Goal: Task Accomplishment & Management: Use online tool/utility

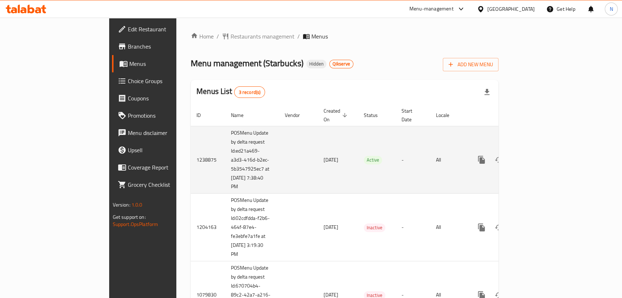
click at [542, 157] on link "enhanced table" at bounding box center [533, 159] width 17 height 17
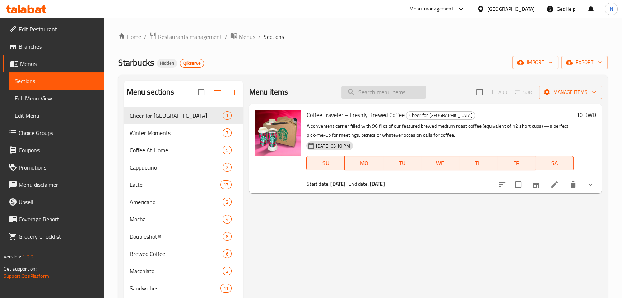
click at [375, 97] on input "search" at bounding box center [383, 92] width 85 height 13
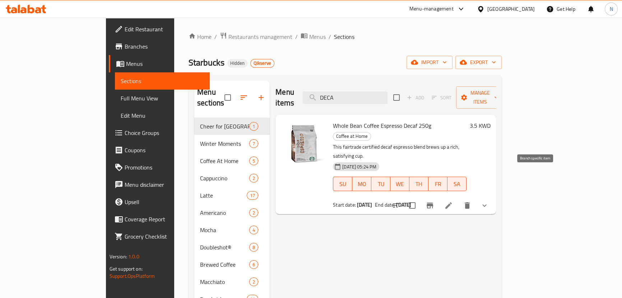
type input "DECA"
click at [434, 201] on icon "Branch-specific-item" at bounding box center [430, 205] width 9 height 9
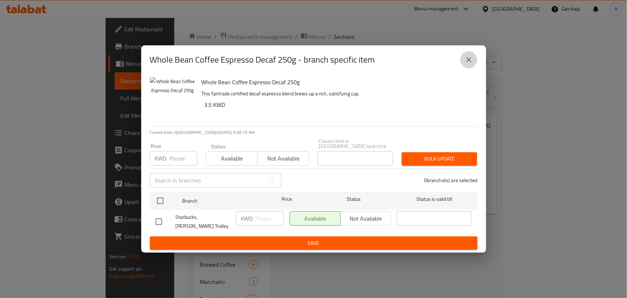
click at [469, 63] on icon "close" at bounding box center [469, 59] width 9 height 9
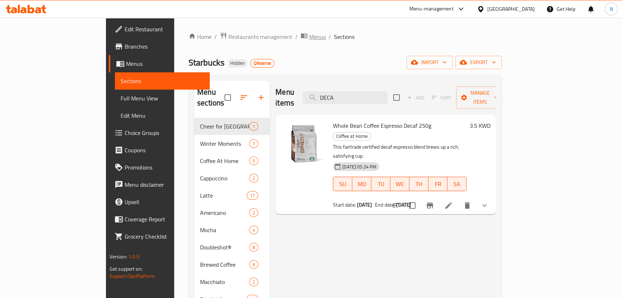
click at [301, 40] on span "breadcrumb" at bounding box center [305, 36] width 9 height 9
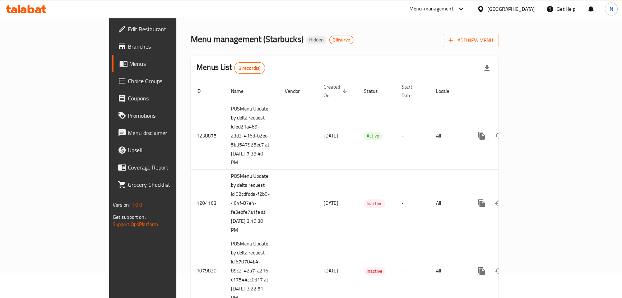
scroll to position [43, 0]
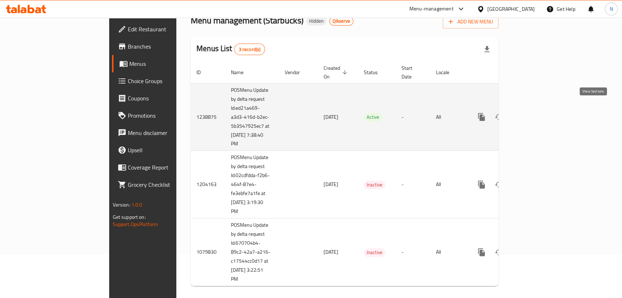
click at [542, 108] on link "enhanced table" at bounding box center [533, 116] width 17 height 17
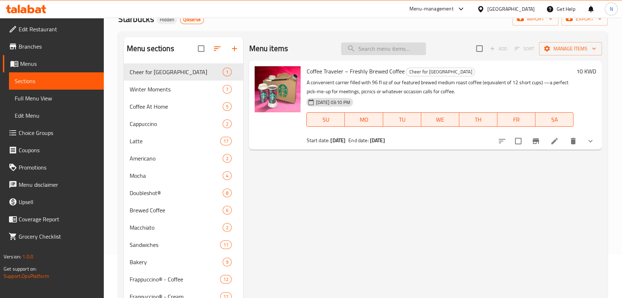
click at [376, 49] on input "search" at bounding box center [383, 48] width 85 height 13
paste input "Whole Bean Coffee Espresso Decaf 250g"
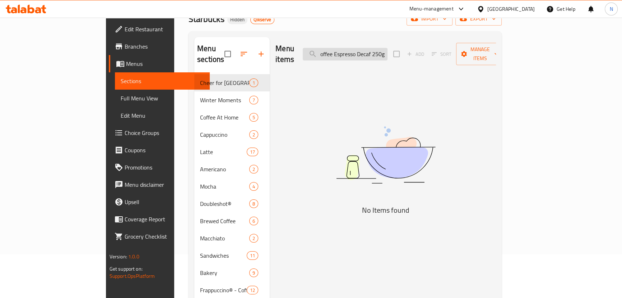
scroll to position [0, 34]
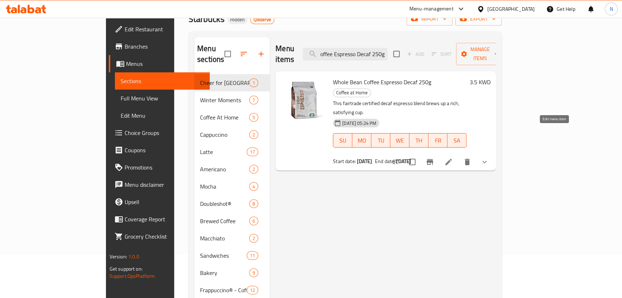
type input "Whole Bean Coffee Espresso Decaf 250g"
click at [453, 157] on icon at bounding box center [449, 161] width 9 height 9
